Goal: Information Seeking & Learning: Learn about a topic

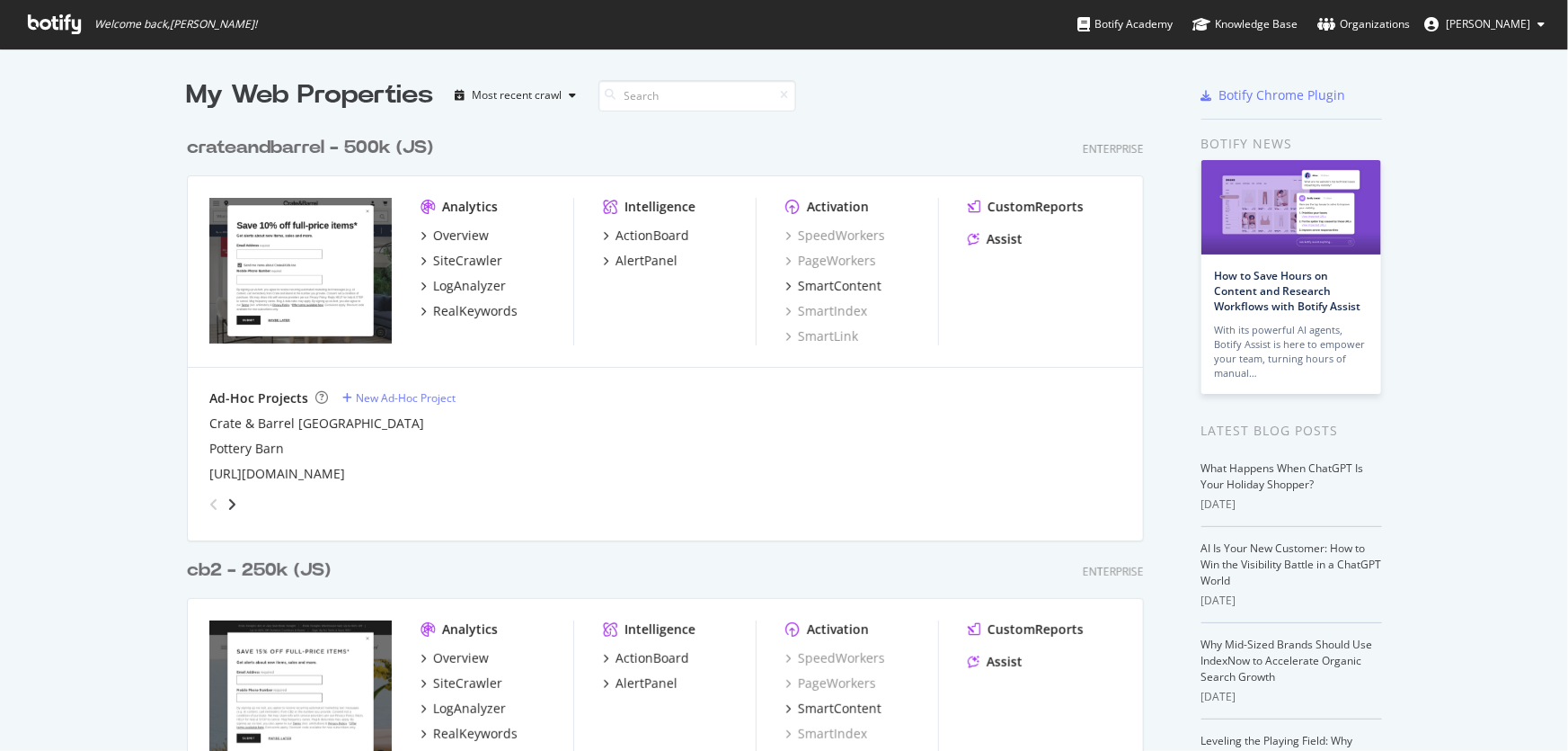
scroll to position [738, 1544]
click at [335, 142] on div "crateandbarrel - 500k (JS)" at bounding box center [310, 148] width 246 height 26
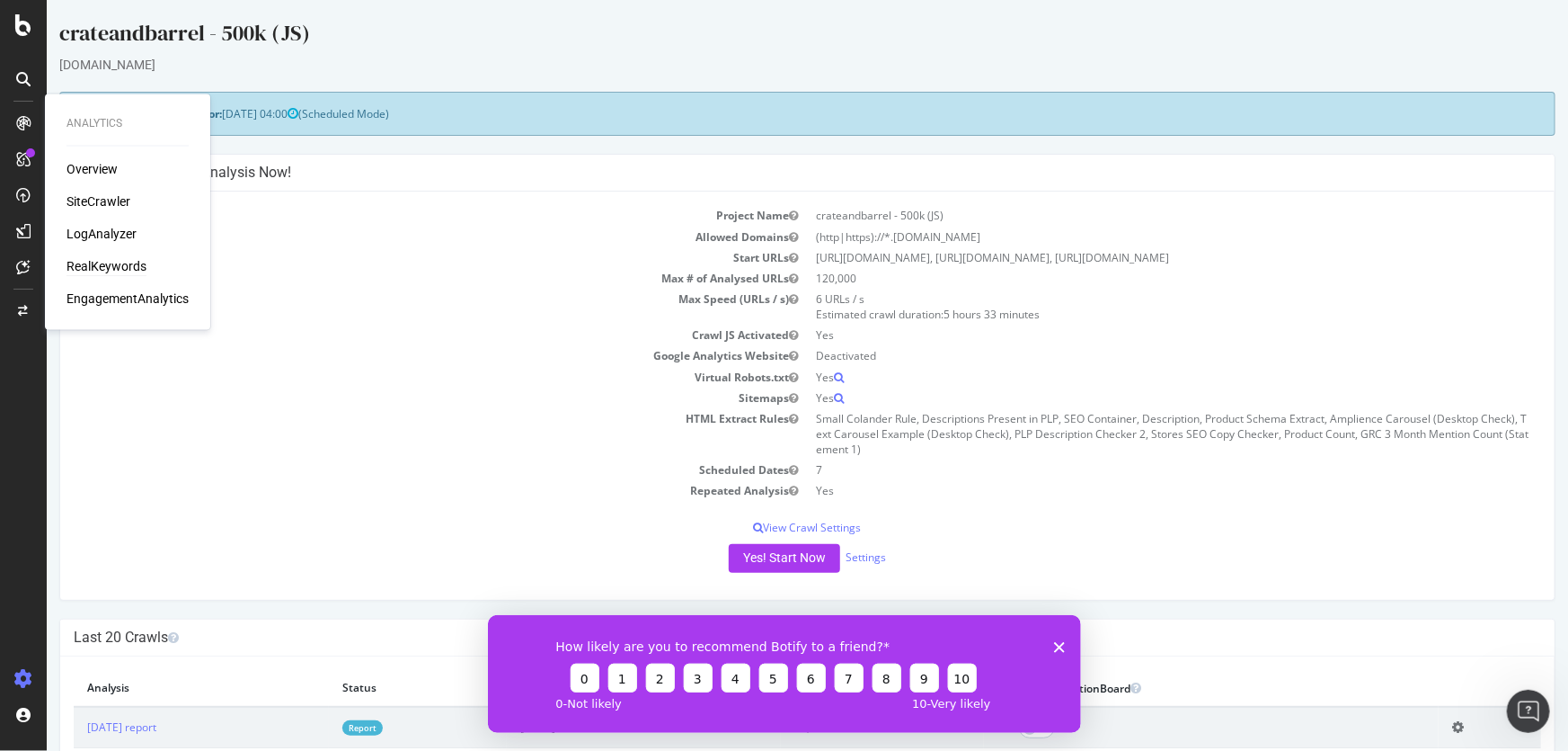
click at [110, 261] on div "RealKeywords" at bounding box center [106, 266] width 80 height 18
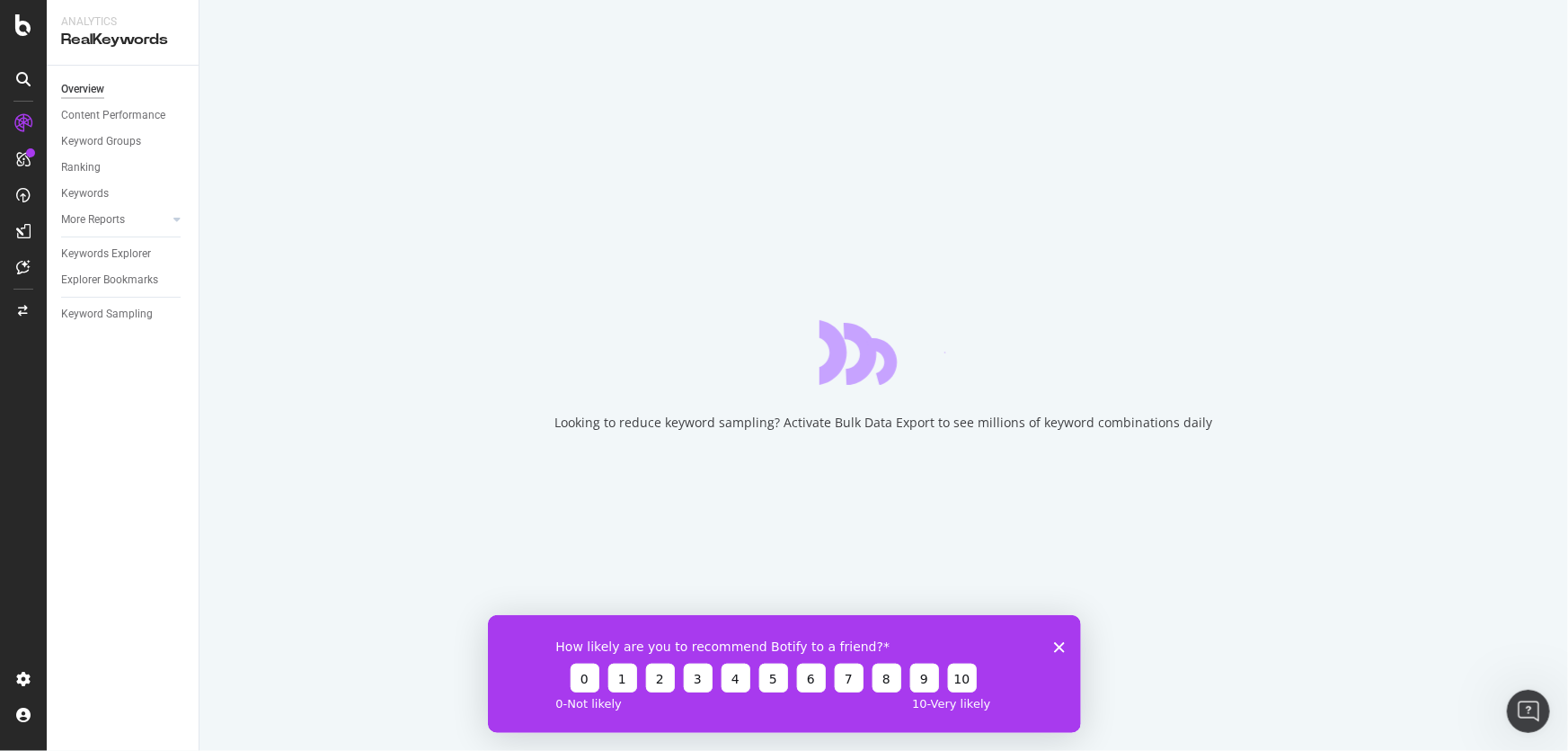
click at [1056, 646] on icon "Close survey" at bounding box center [1058, 646] width 10 height 10
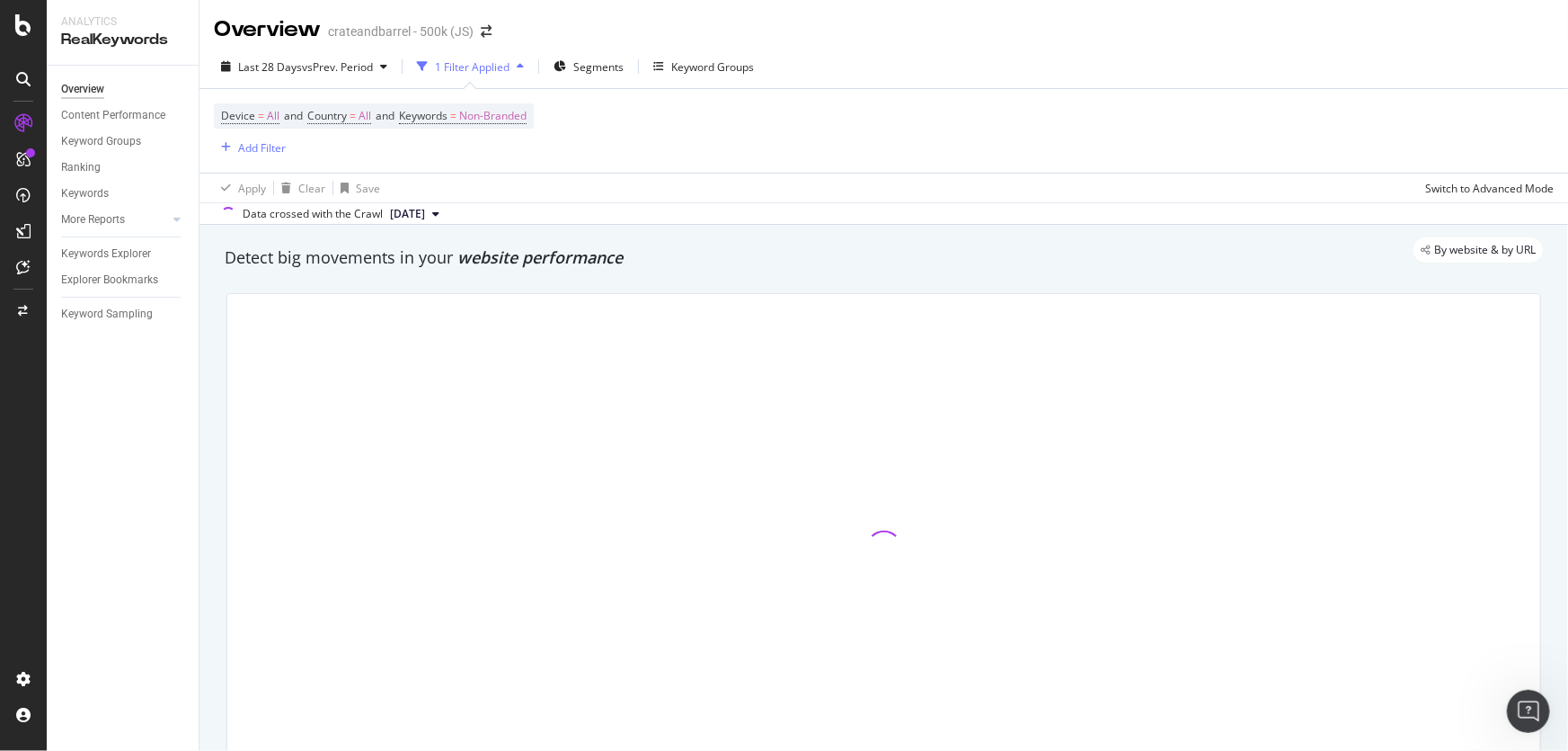
click at [857, 109] on div "Device = All and Country = All and Keywords = Non-Branded Add Filter" at bounding box center [883, 131] width 1339 height 84
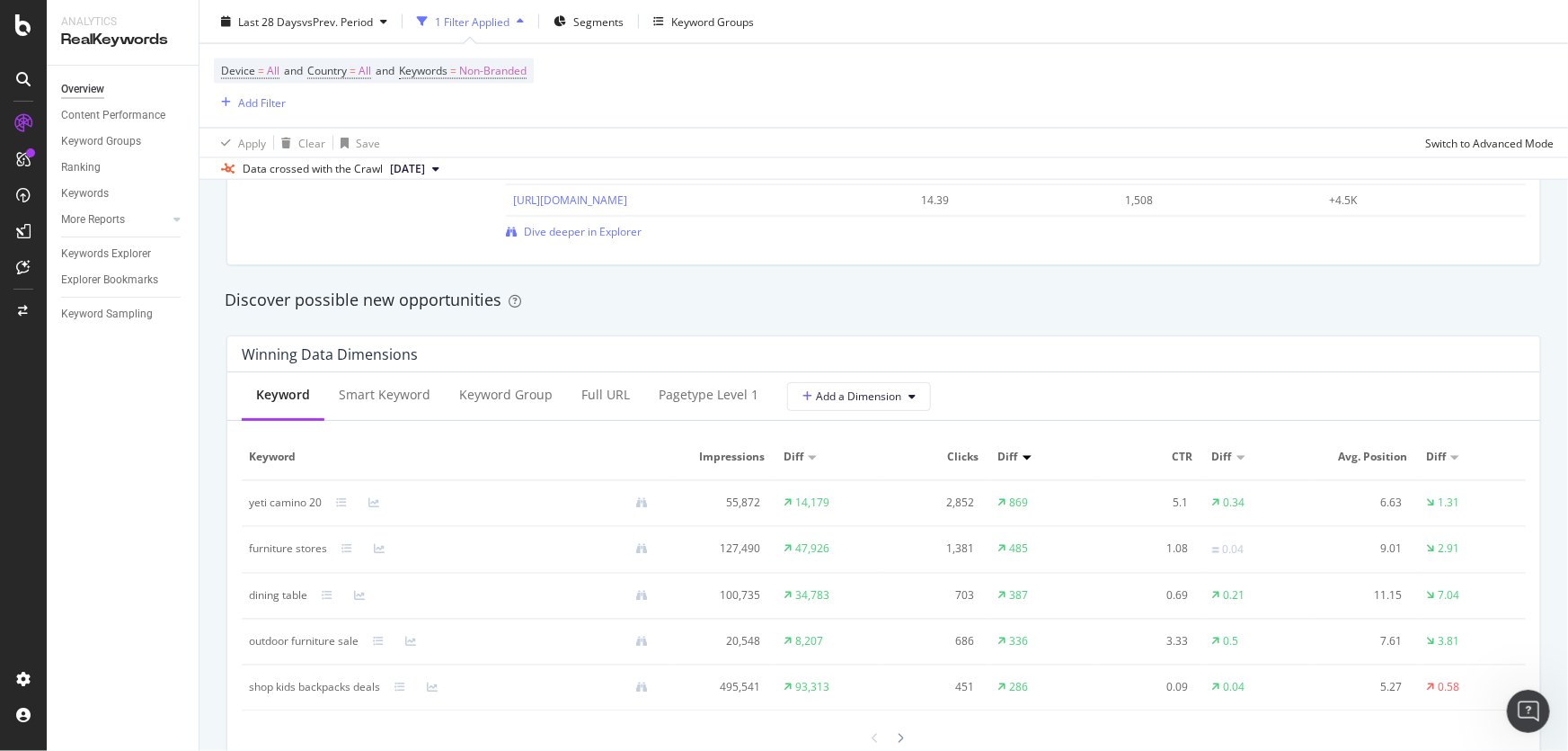
scroll to position [1553, 0]
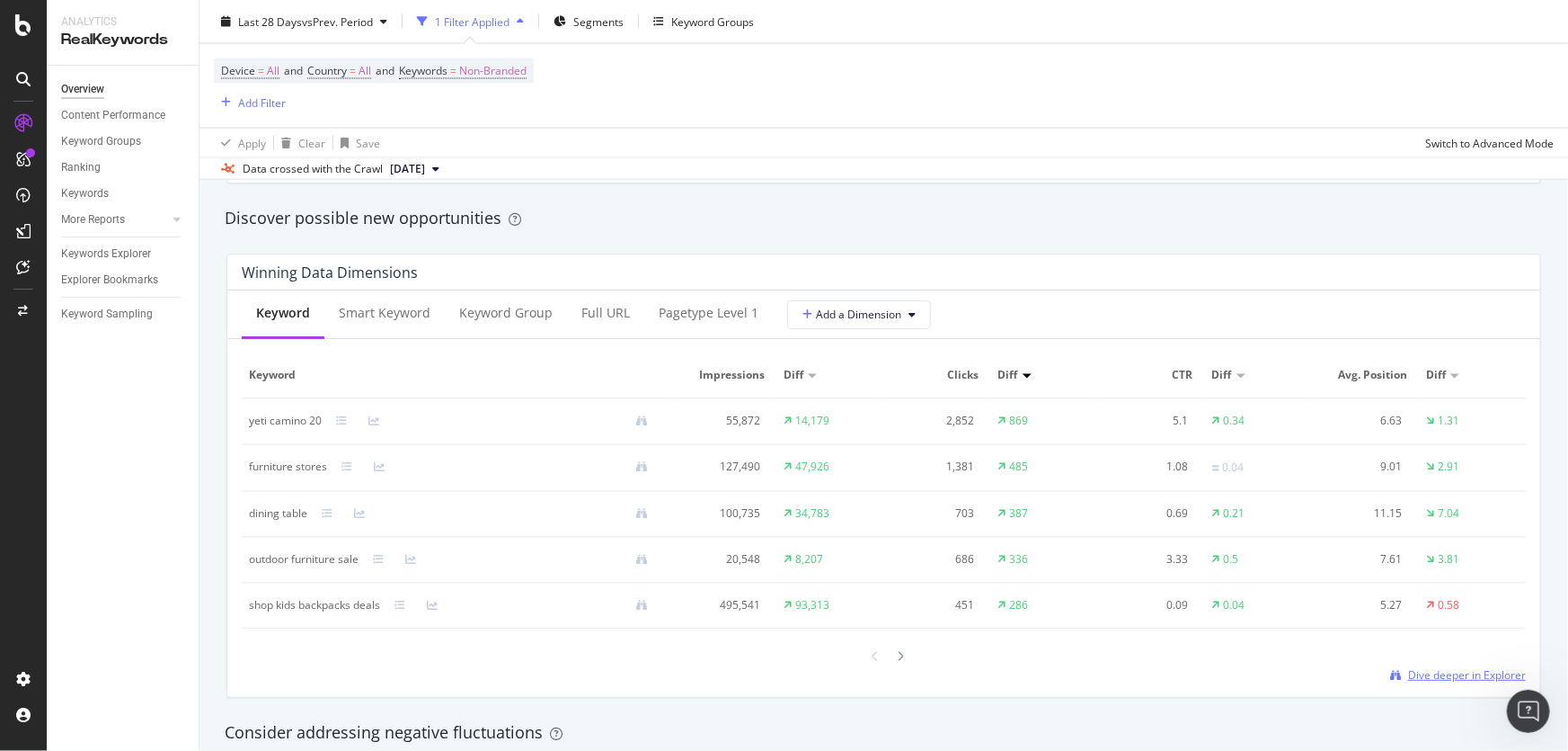
click at [1486, 677] on span "Dive deeper in Explorer" at bounding box center [1466, 675] width 118 height 15
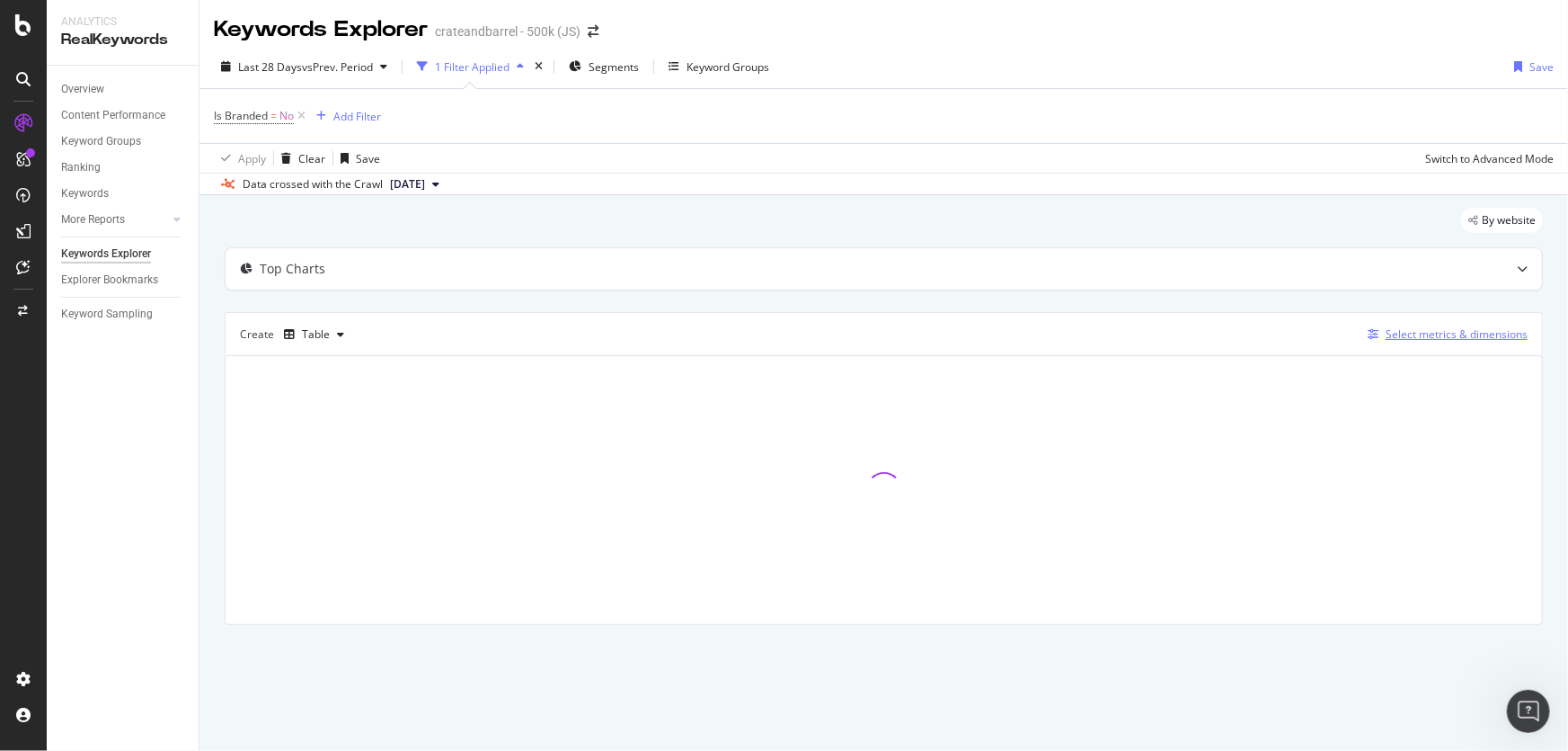
click at [1418, 333] on div "Select metrics & dimensions" at bounding box center [1456, 334] width 142 height 15
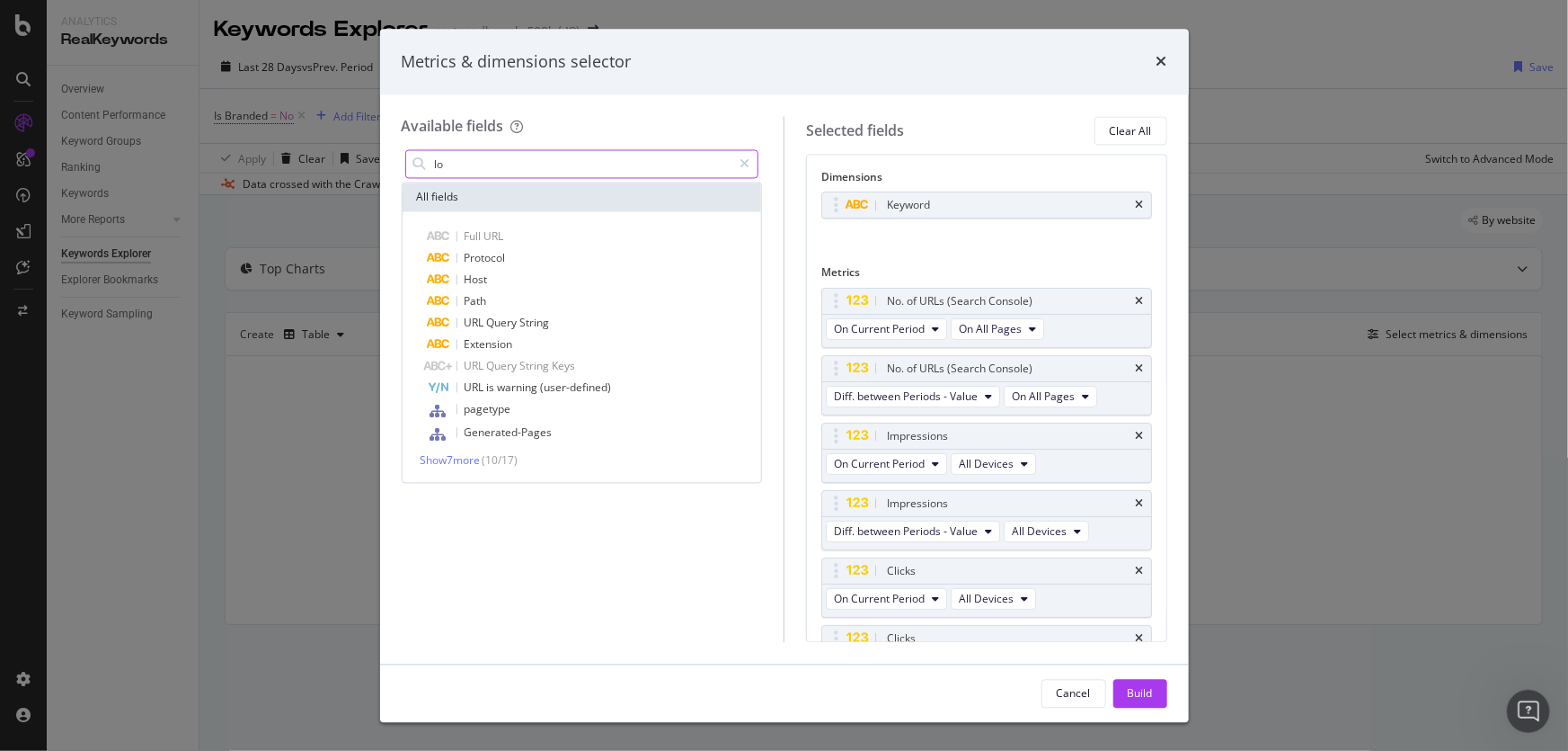
type input "l"
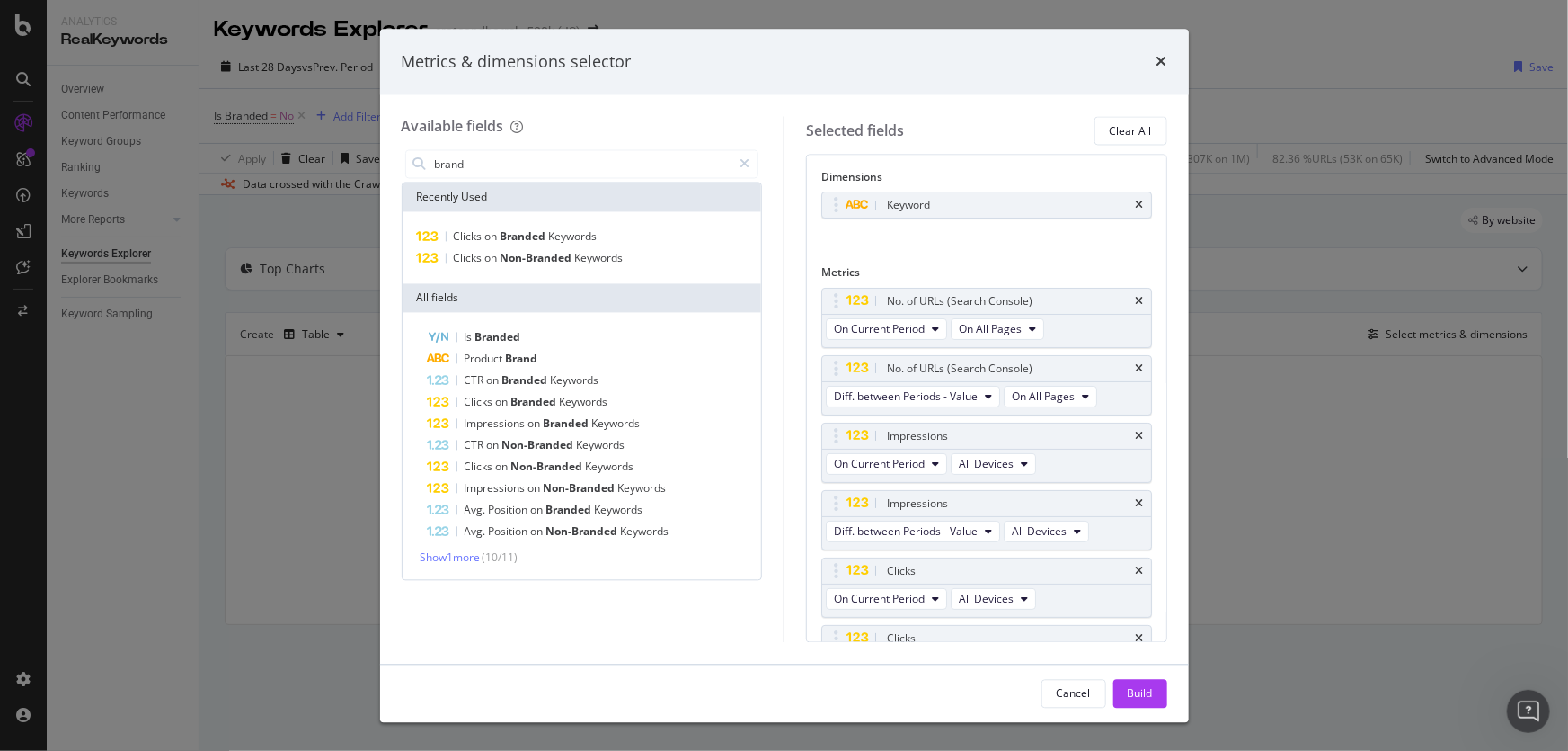
type input "brand"
